Goal: Task Accomplishment & Management: Complete application form

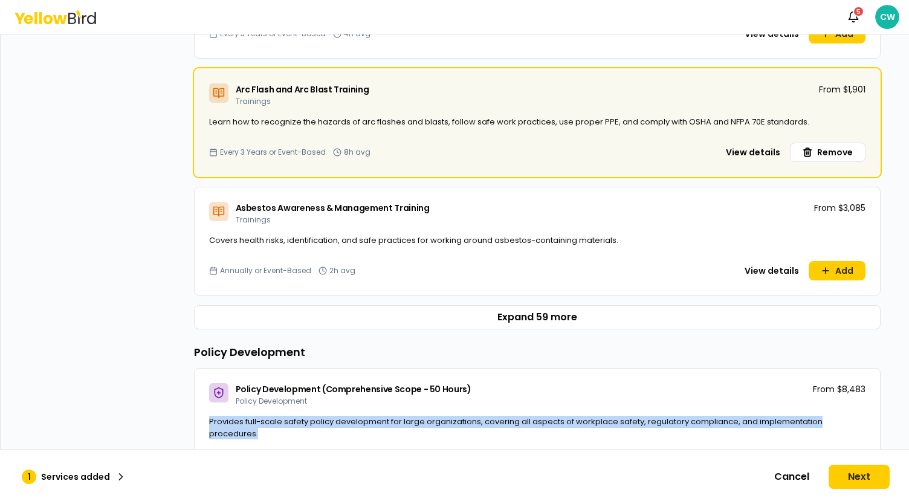
scroll to position [665, 0]
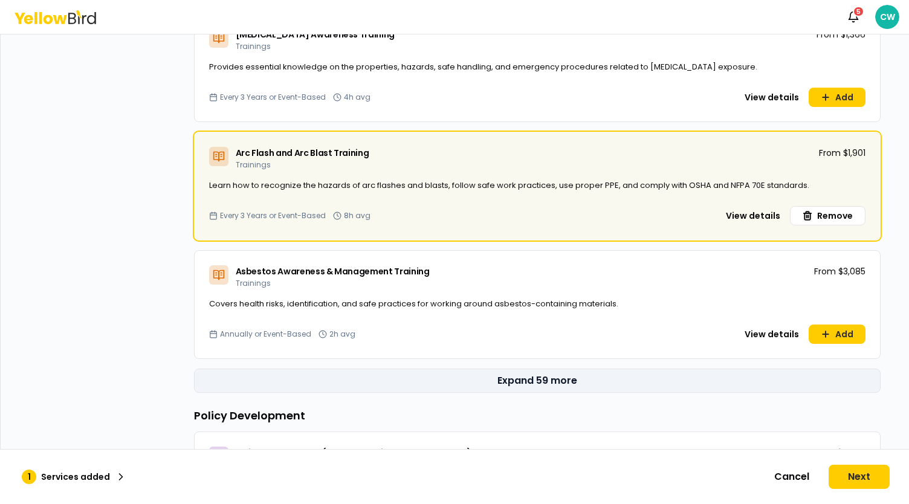
click at [544, 387] on button "Expand 59 more" at bounding box center [537, 381] width 686 height 24
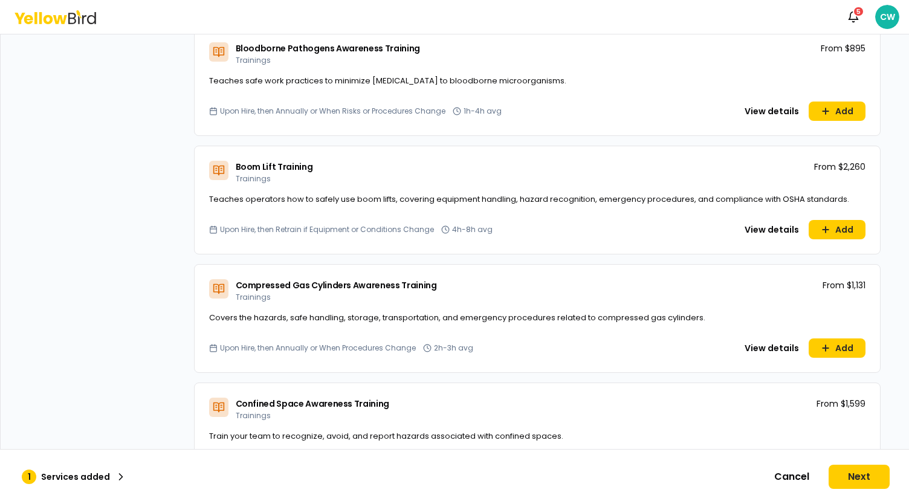
scroll to position [1027, 0]
